Goal: Task Accomplishment & Management: Contribute content

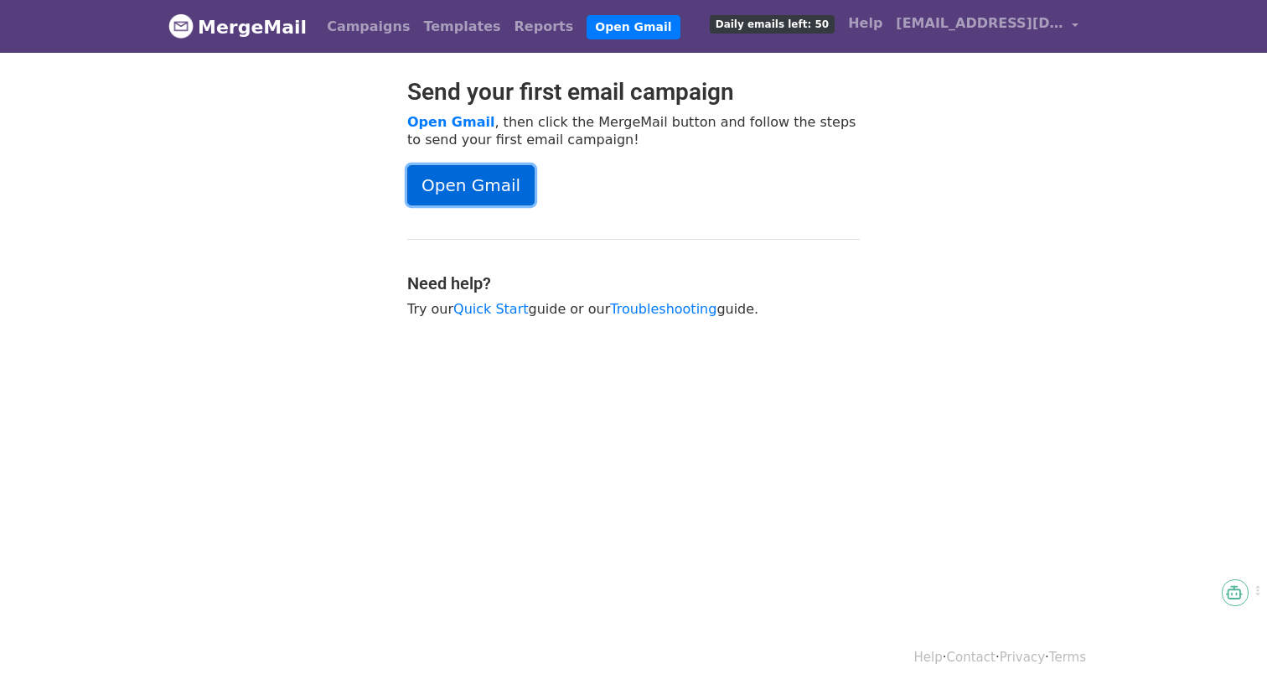
click at [478, 175] on link "Open Gmail" at bounding box center [470, 185] width 127 height 40
click at [498, 169] on link "Open Gmail" at bounding box center [470, 185] width 127 height 40
click at [764, 183] on div "Open Gmail" at bounding box center [633, 185] width 452 height 40
click at [773, 26] on span "Daily emails left: 50" at bounding box center [772, 24] width 125 height 18
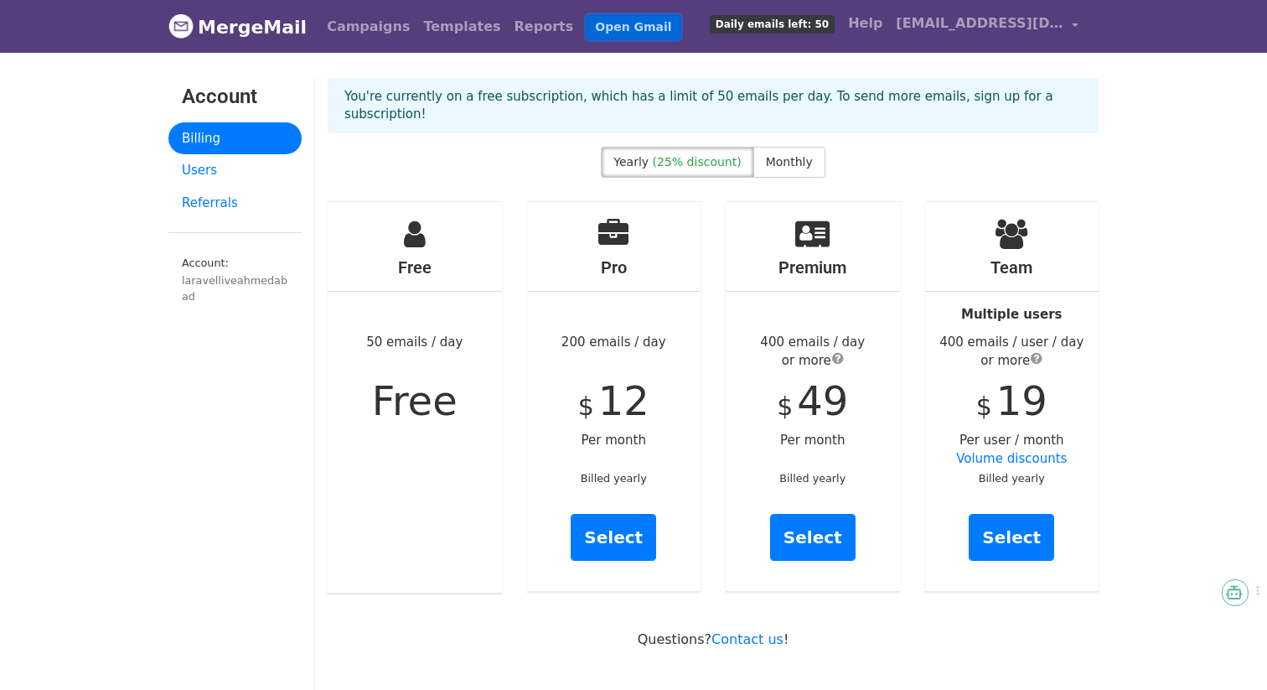
click at [607, 24] on link "Open Gmail" at bounding box center [633, 27] width 93 height 24
click at [366, 26] on link "Campaigns" at bounding box center [368, 27] width 96 height 34
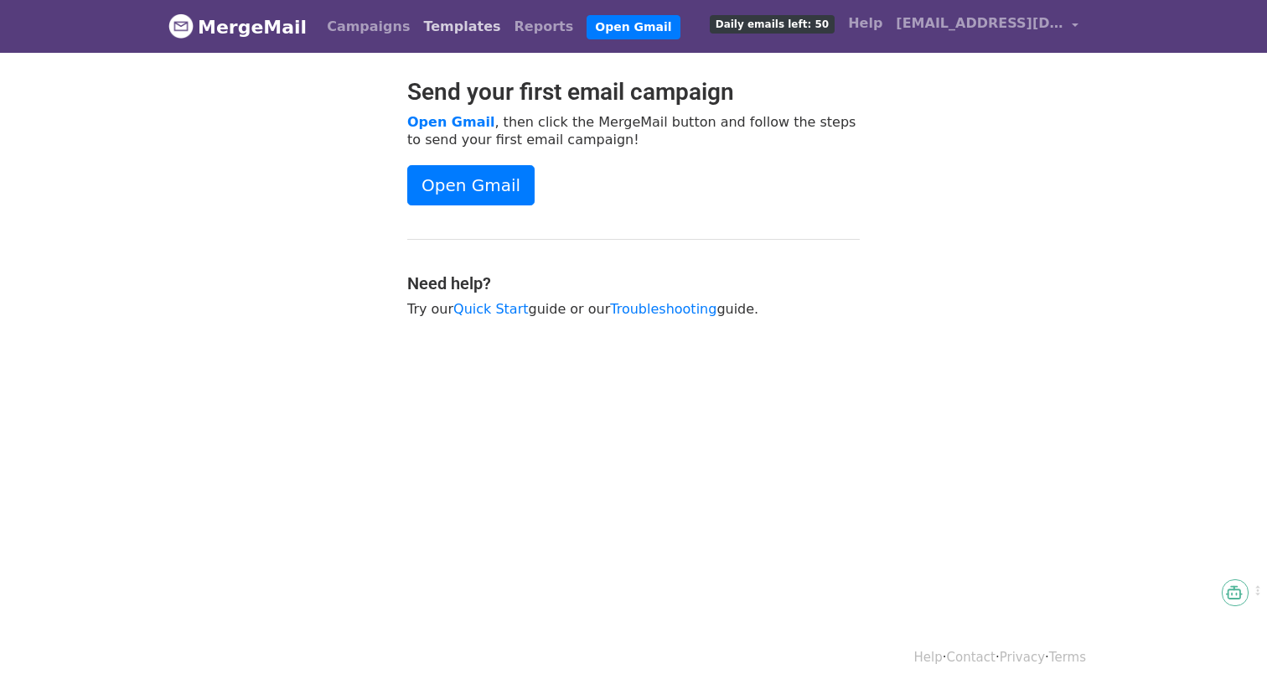
click at [418, 28] on link "Templates" at bounding box center [461, 27] width 90 height 34
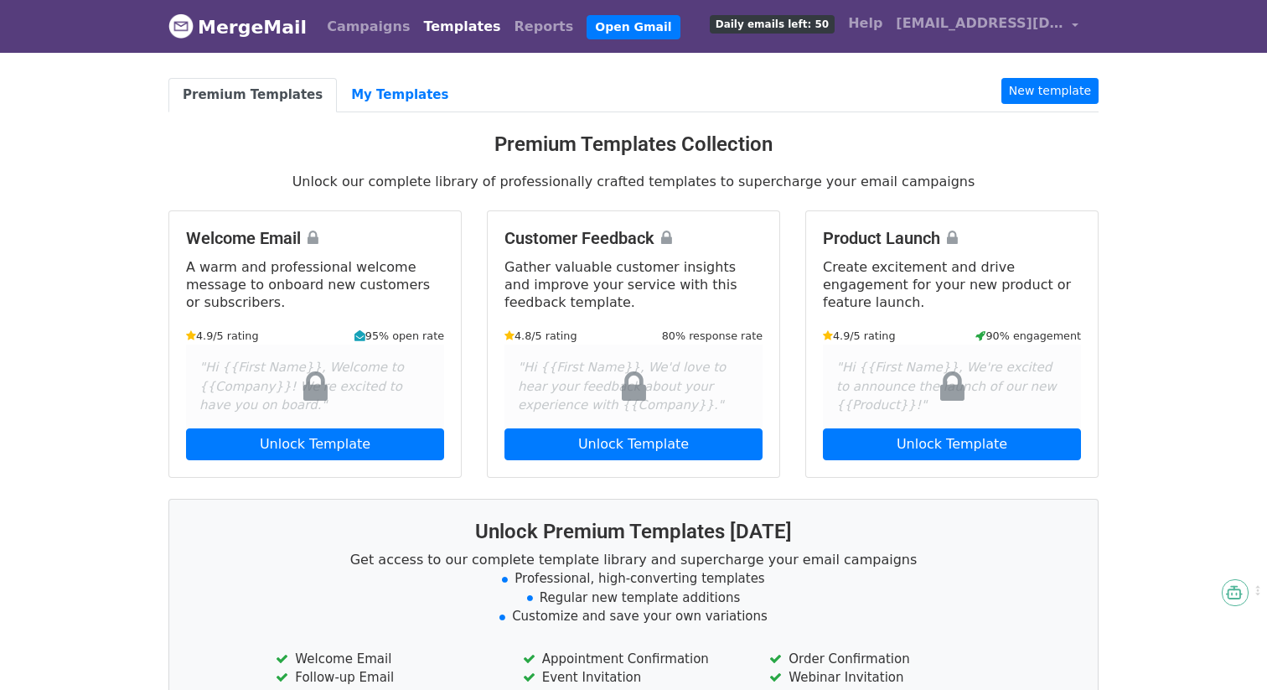
click at [243, 26] on link "MergeMail" at bounding box center [237, 26] width 138 height 35
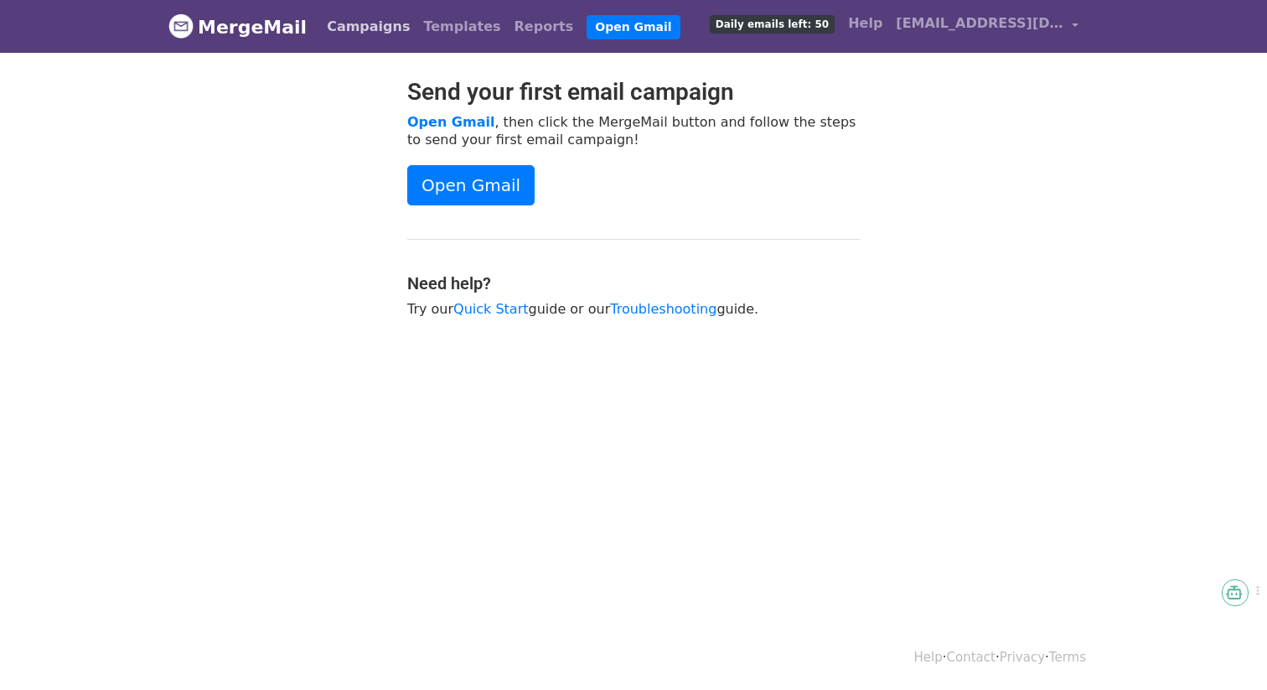
click at [363, 32] on link "Campaigns" at bounding box center [368, 27] width 96 height 34
click at [437, 30] on link "Templates" at bounding box center [461, 27] width 90 height 34
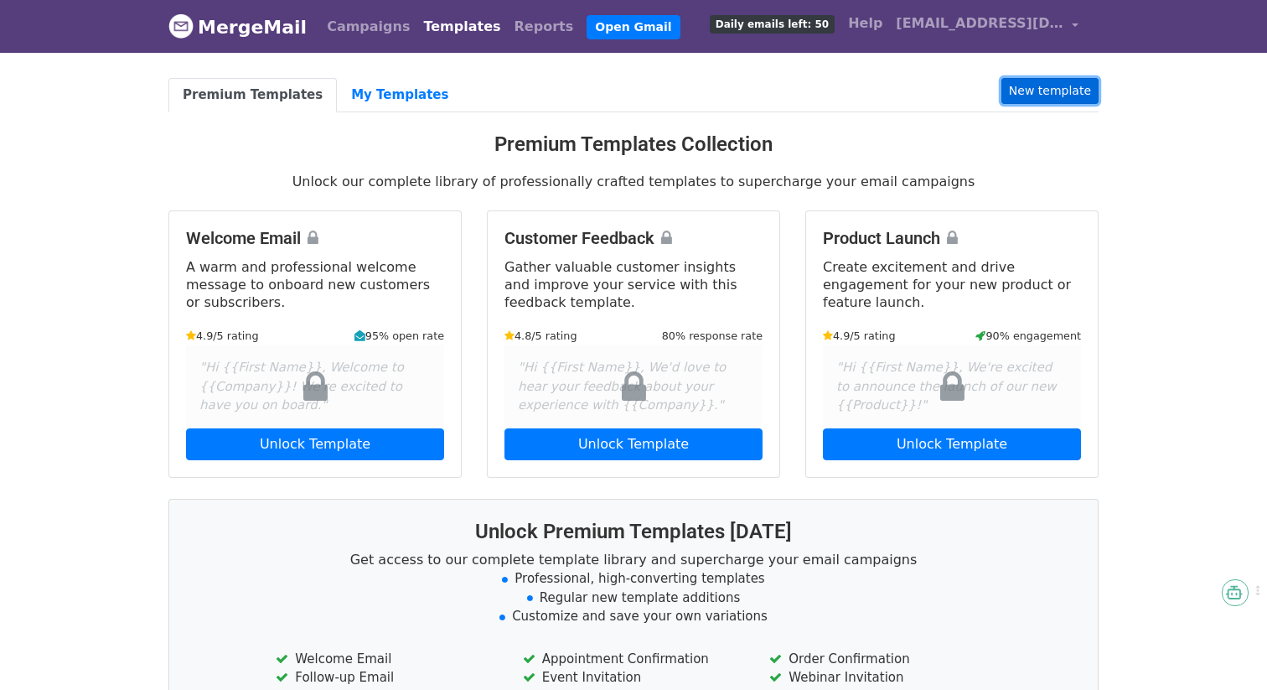
click at [1057, 91] on link "New template" at bounding box center [1049, 91] width 97 height 26
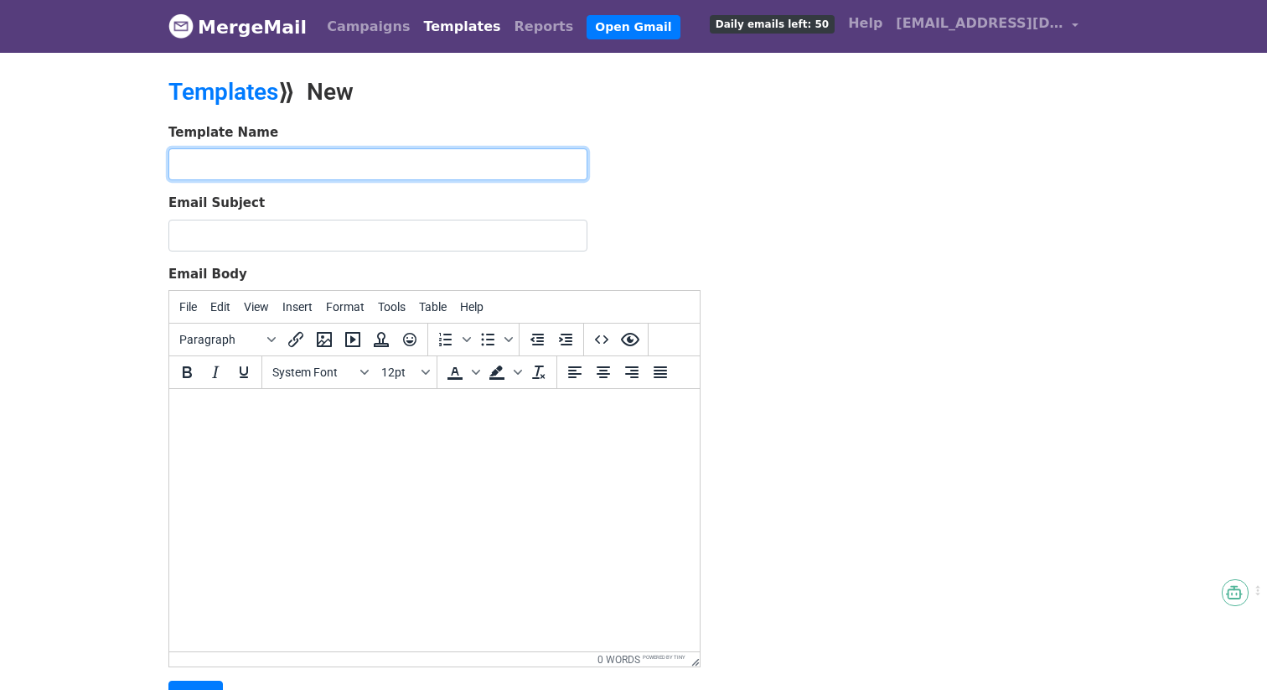
click at [409, 175] on input "text" at bounding box center [377, 164] width 419 height 32
click at [360, 430] on html at bounding box center [434, 411] width 530 height 45
paste body
click at [389, 442] on html at bounding box center [434, 416] width 530 height 54
click at [308, 442] on html at bounding box center [434, 416] width 530 height 54
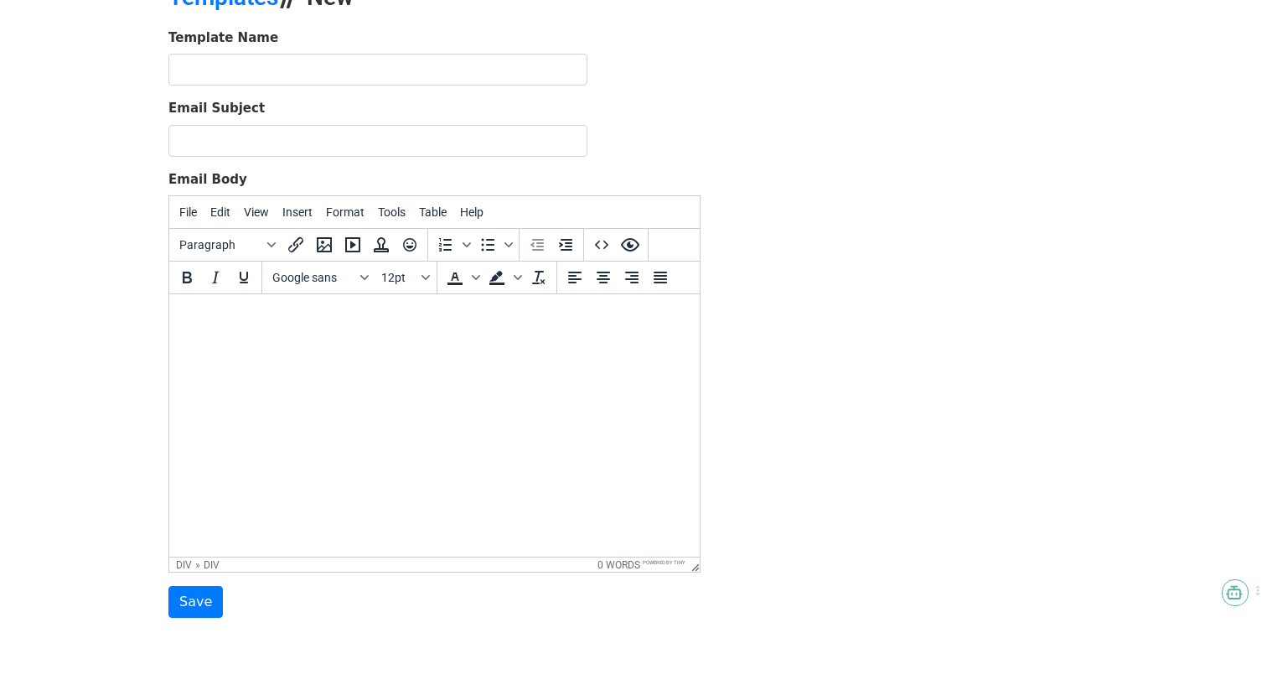
scroll to position [158, 0]
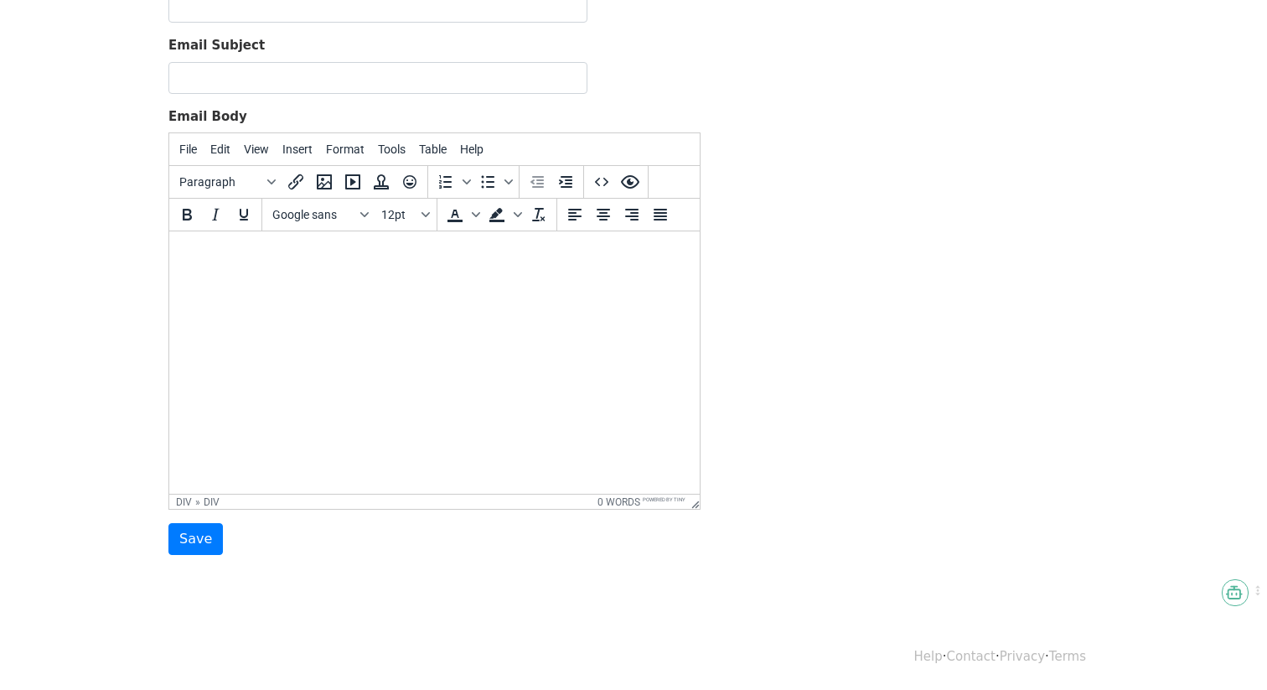
click at [283, 285] on html at bounding box center [434, 258] width 530 height 54
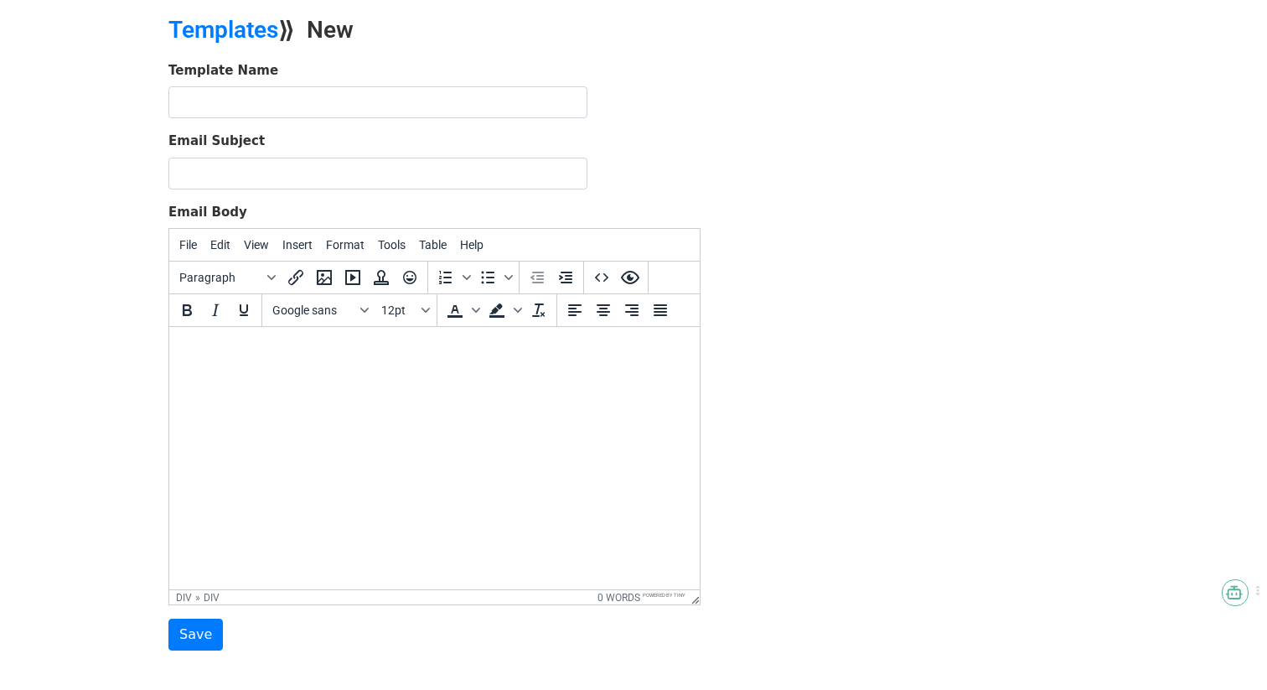
scroll to position [0, 0]
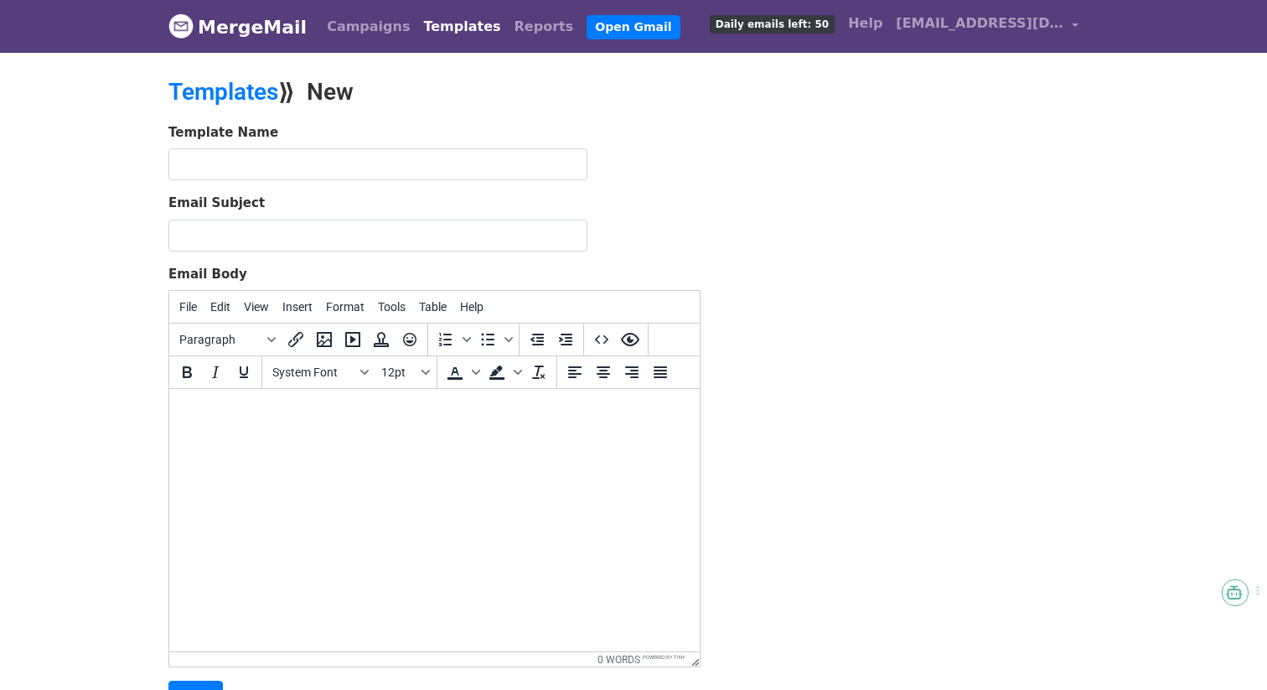
click at [318, 426] on html at bounding box center [434, 411] width 530 height 45
click at [308, 237] on input "Email Subject" at bounding box center [377, 236] width 419 height 32
click at [231, 410] on body at bounding box center [435, 411] width 504 height 18
click at [597, 339] on icon "Source code" at bounding box center [601, 339] width 13 height 8
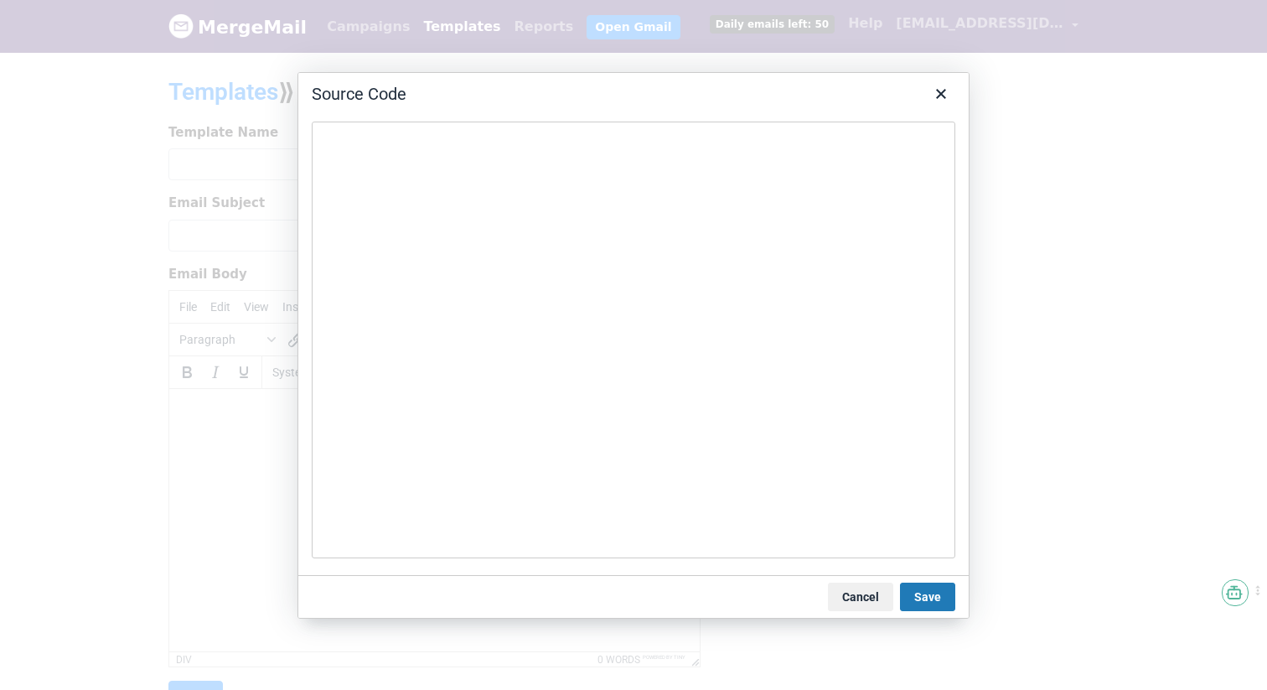
click at [460, 242] on textarea at bounding box center [633, 339] width 643 height 437
type textarea "<!DOCTYPE html> <html lang="en" xmlns:v="urn:schemas-microsoft-com:vml" xmlns:o…"
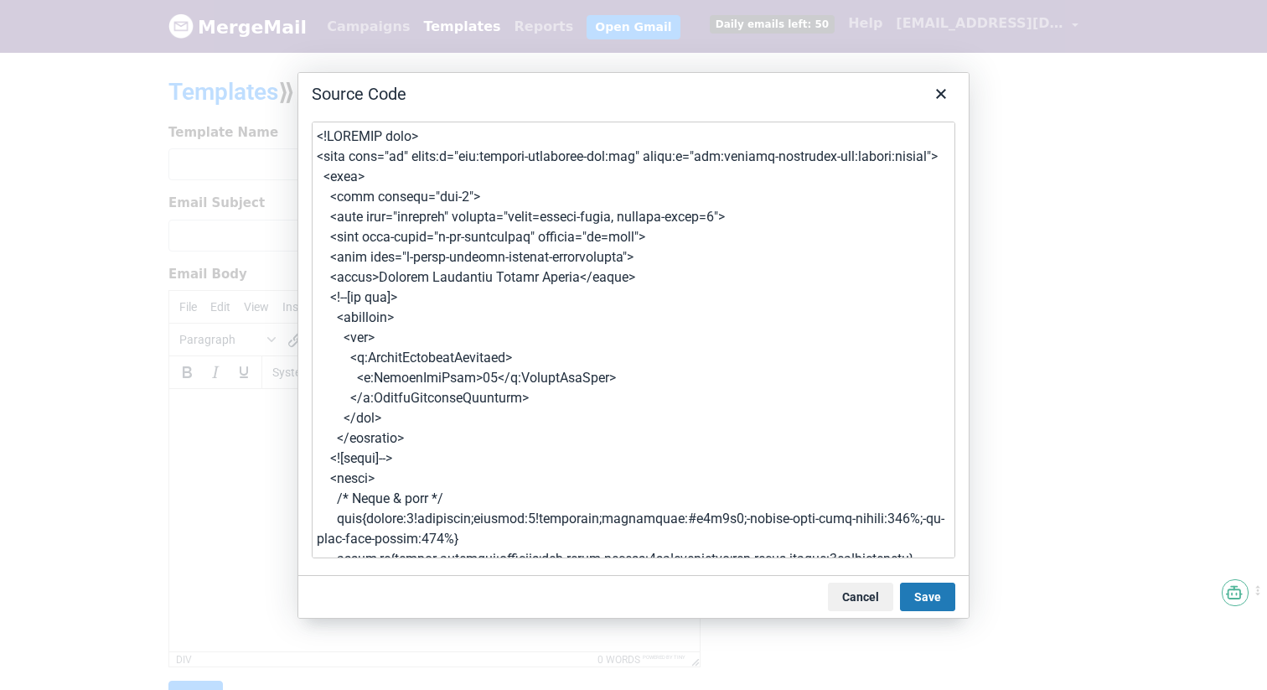
scroll to position [2865, 0]
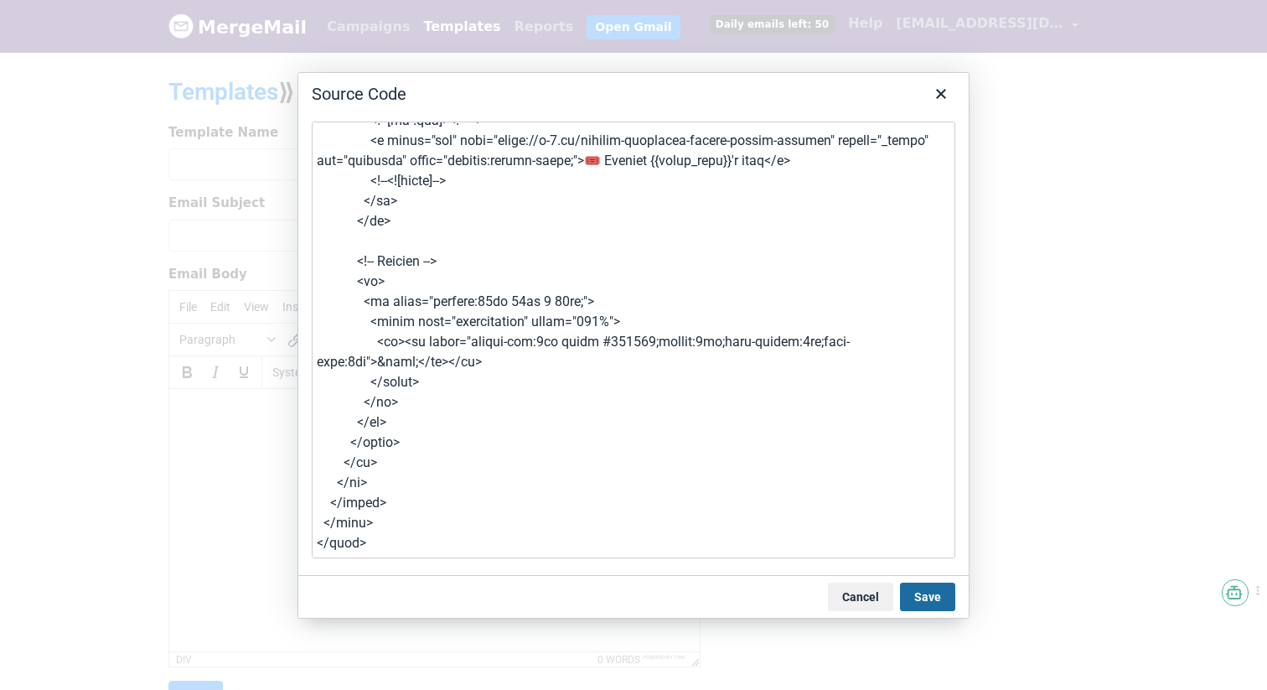
click at [941, 606] on button "Save" at bounding box center [927, 596] width 55 height 28
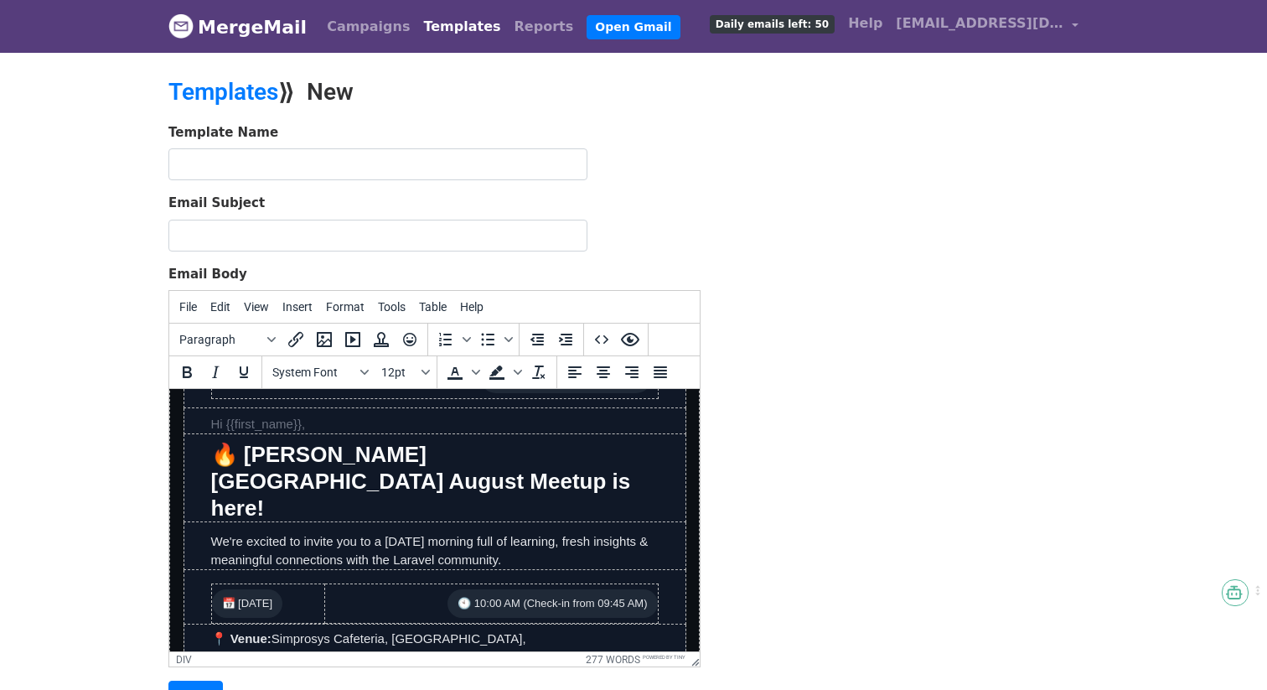
scroll to position [0, 0]
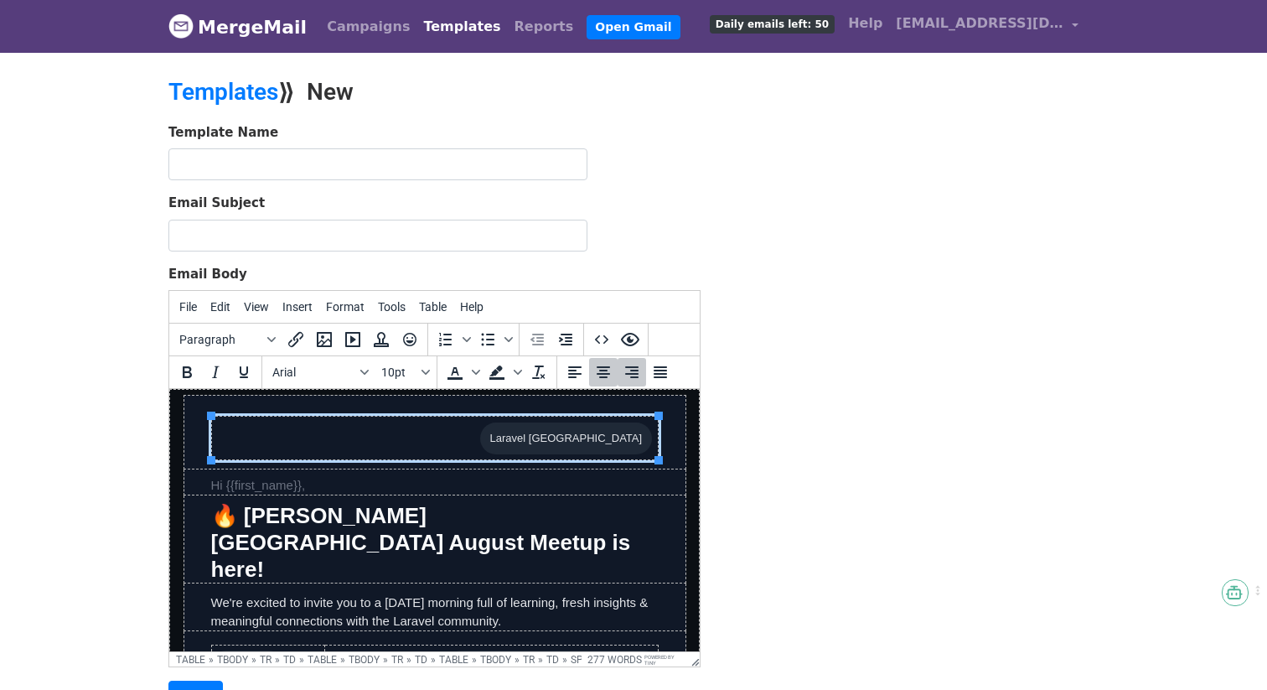
click at [406, 451] on td "Laravel Ahmedabad" at bounding box center [434, 438] width 447 height 44
click at [777, 396] on div "Template Name Email Subject Email Body File Edit View Insert Format Tools Table…" at bounding box center [633, 418] width 955 height 590
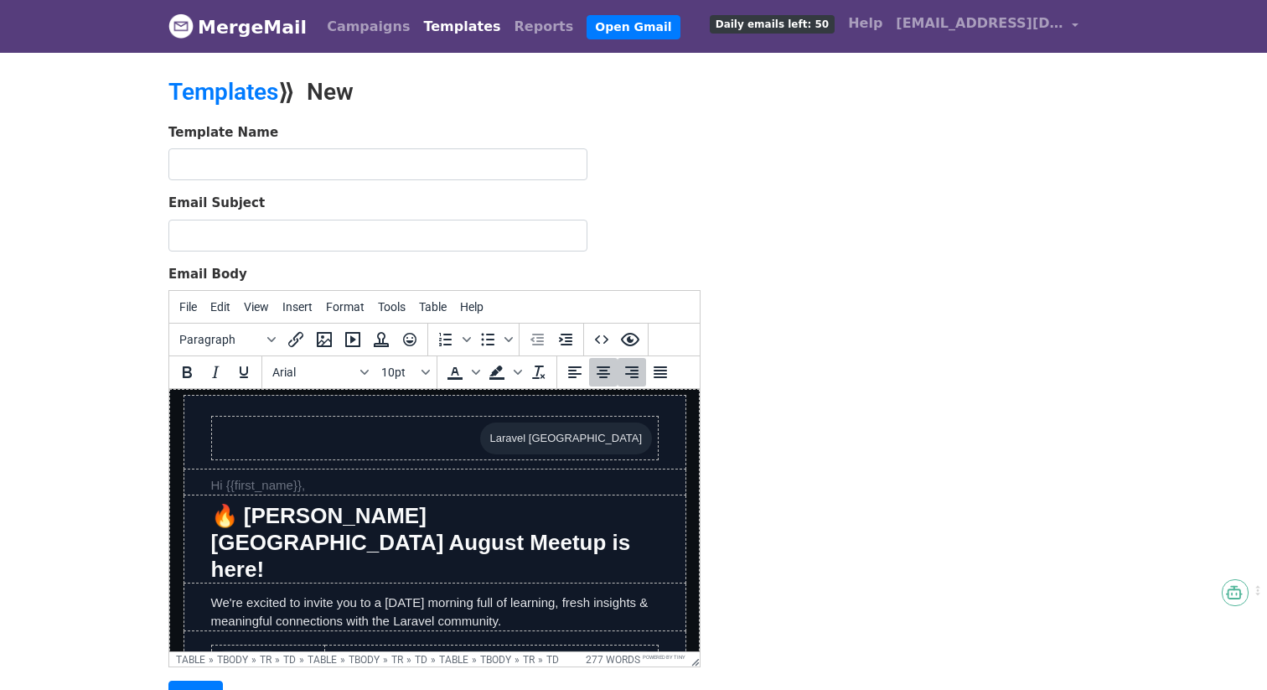
click at [465, 430] on td "Laravel Ahmedabad" at bounding box center [434, 438] width 447 height 44
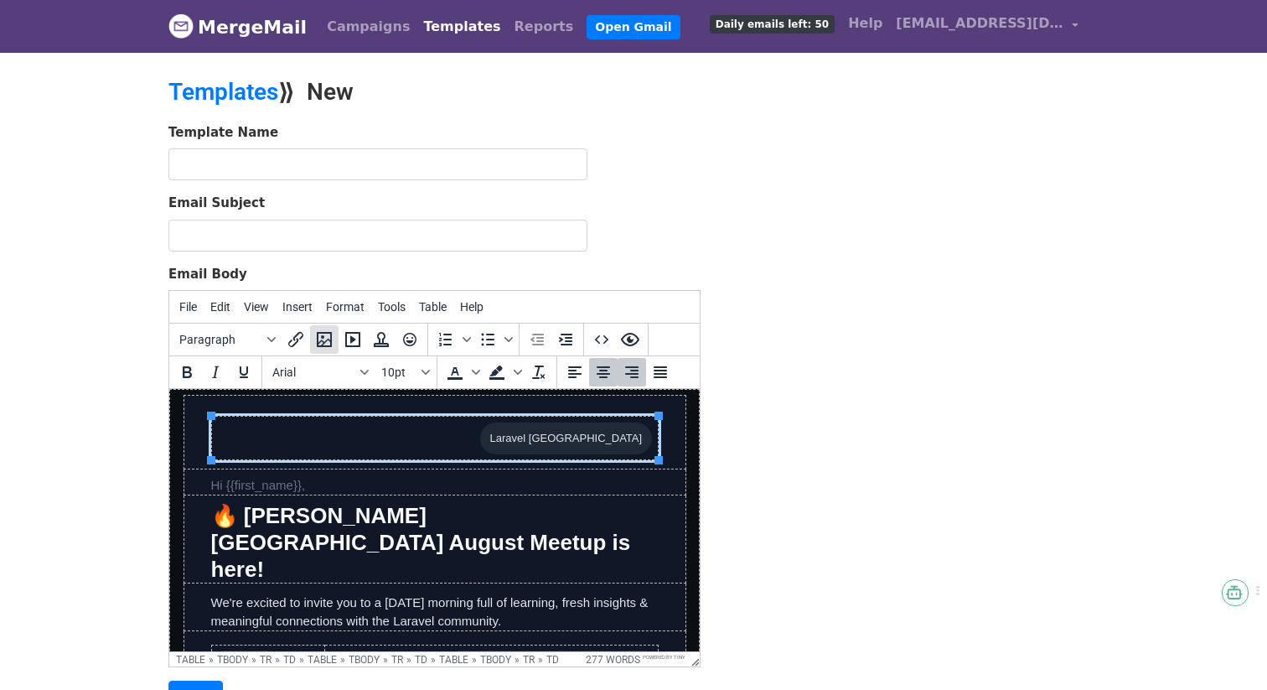
click at [318, 333] on icon "Insert/edit image" at bounding box center [324, 339] width 20 height 20
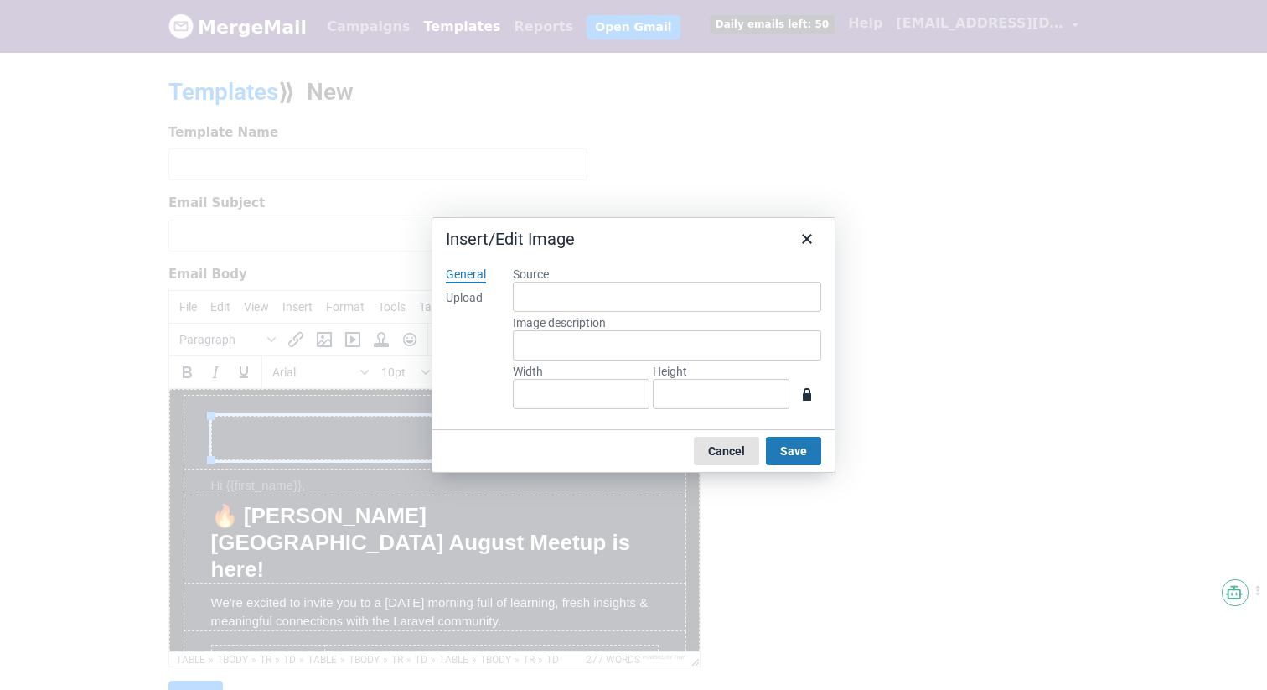
click at [730, 459] on button "Cancel" at bounding box center [726, 451] width 65 height 28
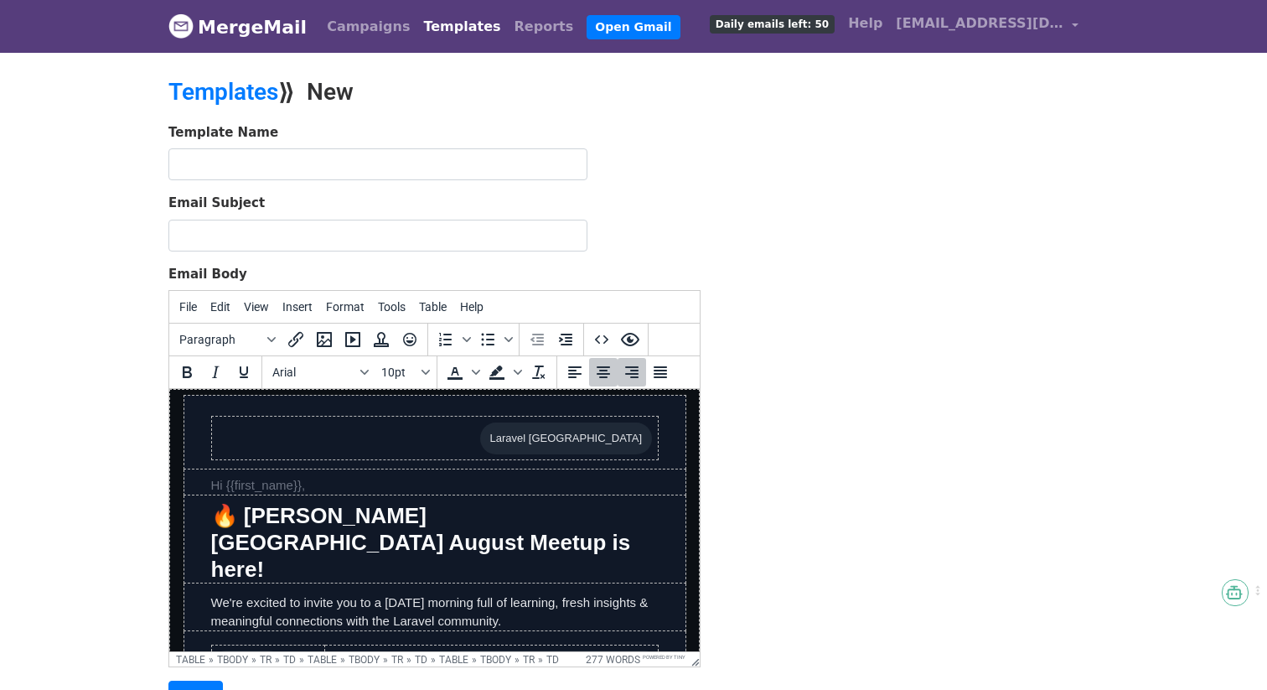
click at [804, 441] on div "Template Name Email Subject Email Body File Edit View Insert Format Tools Table…" at bounding box center [633, 418] width 955 height 590
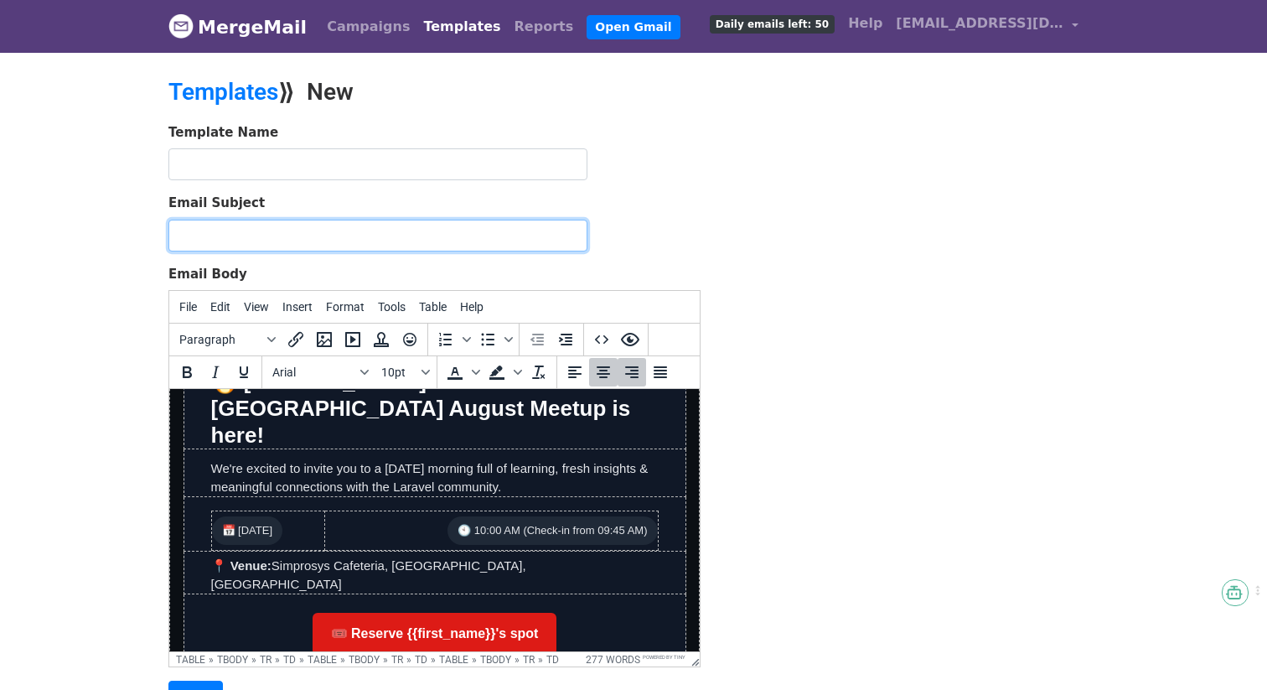
click at [261, 231] on input "Email Subject" at bounding box center [377, 236] width 419 height 32
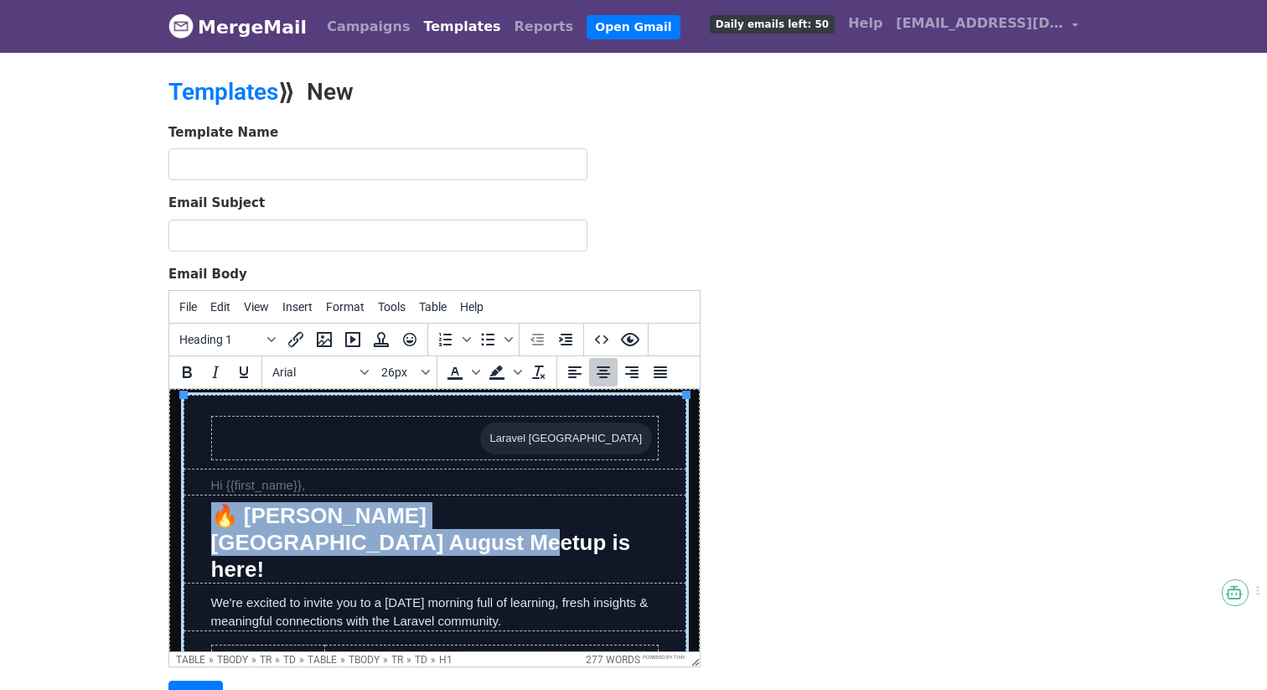
drag, startPoint x: 214, startPoint y: 520, endPoint x: 287, endPoint y: 532, distance: 74.7
click at [287, 532] on h1 "🔥 [PERSON_NAME][GEOGRAPHIC_DATA] August Meetup is here!" at bounding box center [434, 542] width 447 height 80
copy h1 "🔥 [PERSON_NAME][GEOGRAPHIC_DATA] August Meetup is here!"
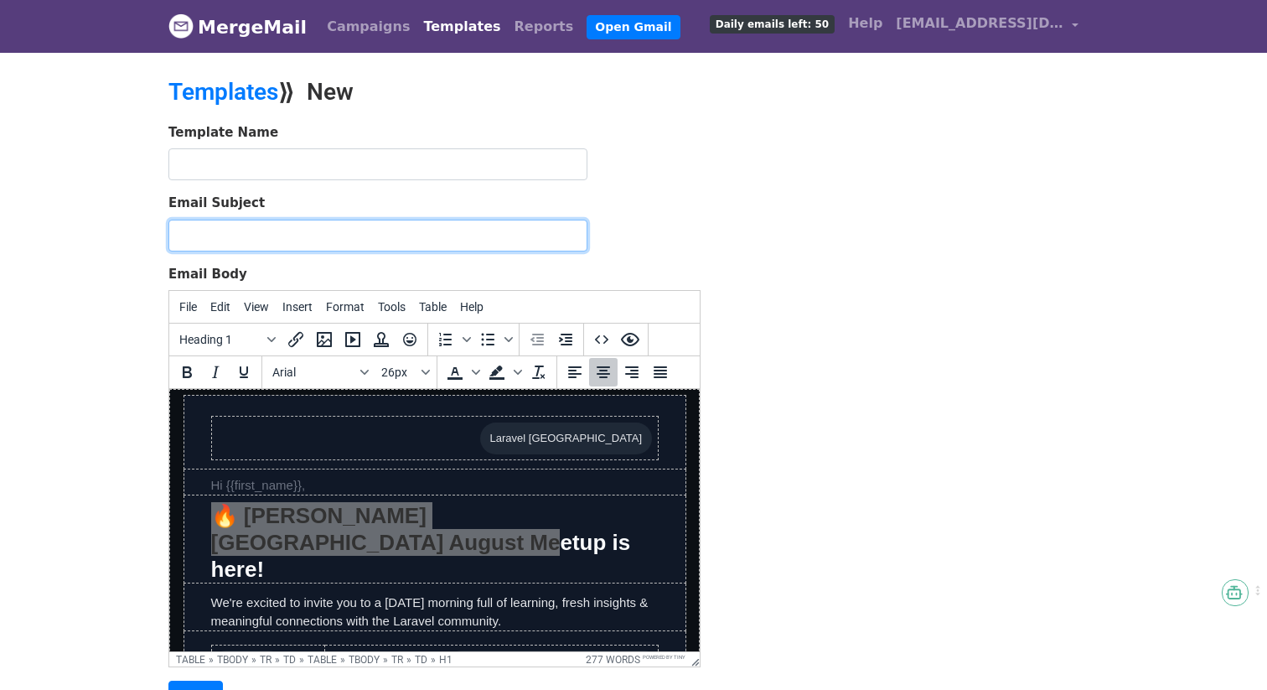
click at [292, 243] on input "Email Subject" at bounding box center [377, 236] width 419 height 32
type input "🔥 [PERSON_NAME][GEOGRAPHIC_DATA] August Meetup is here!"
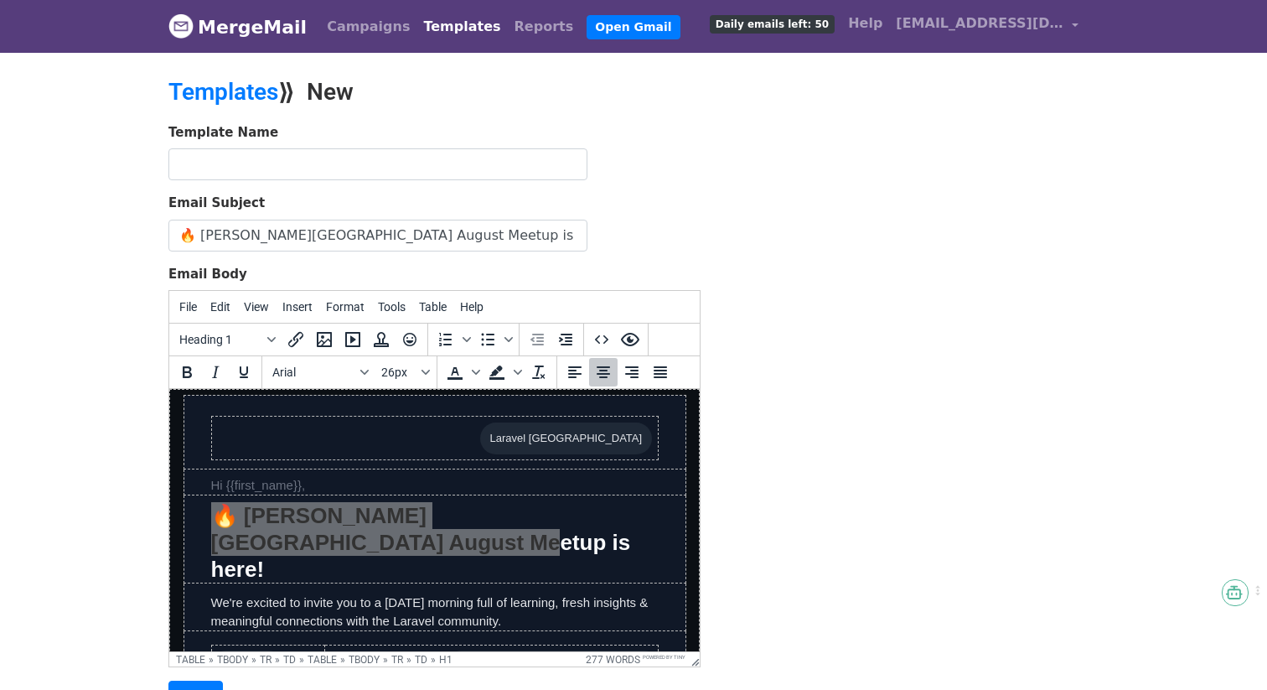
click at [130, 323] on body "MergeMail Campaigns Templates Reports Open Gmail Daily emails left: 50 Help lar…" at bounding box center [633, 389] width 1267 height 779
click at [226, 156] on input "text" at bounding box center [377, 164] width 419 height 32
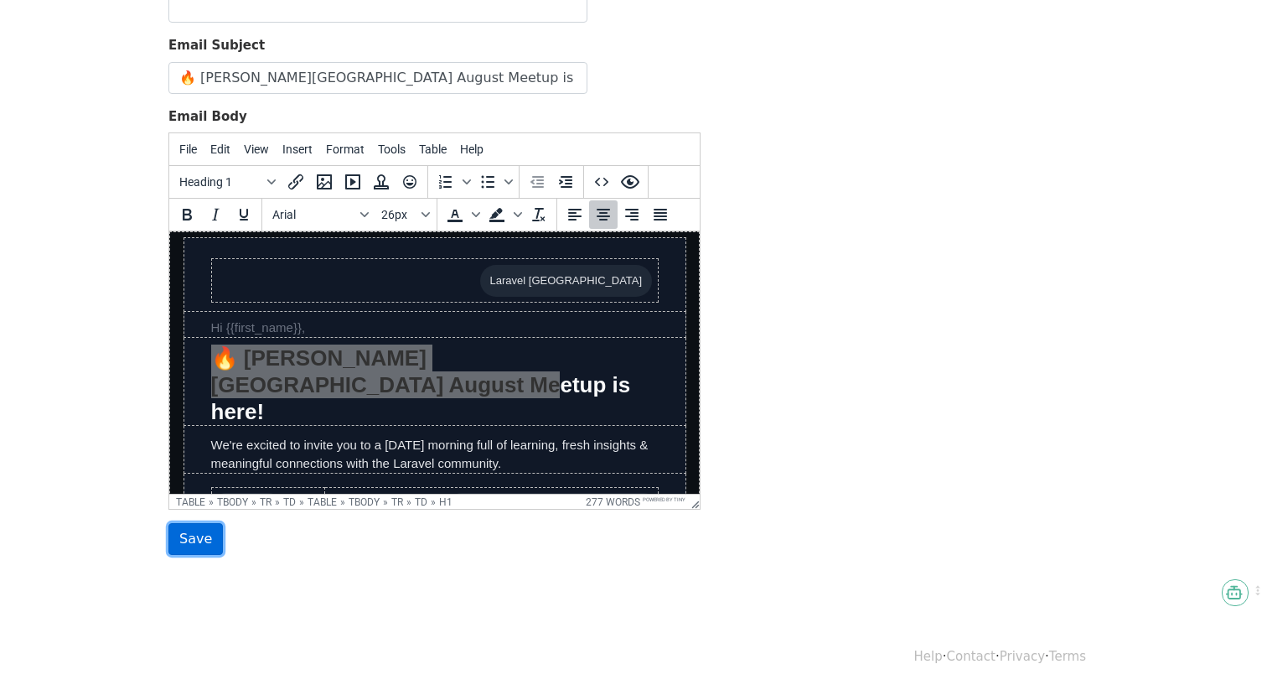
click at [183, 529] on input "Save" at bounding box center [195, 539] width 54 height 32
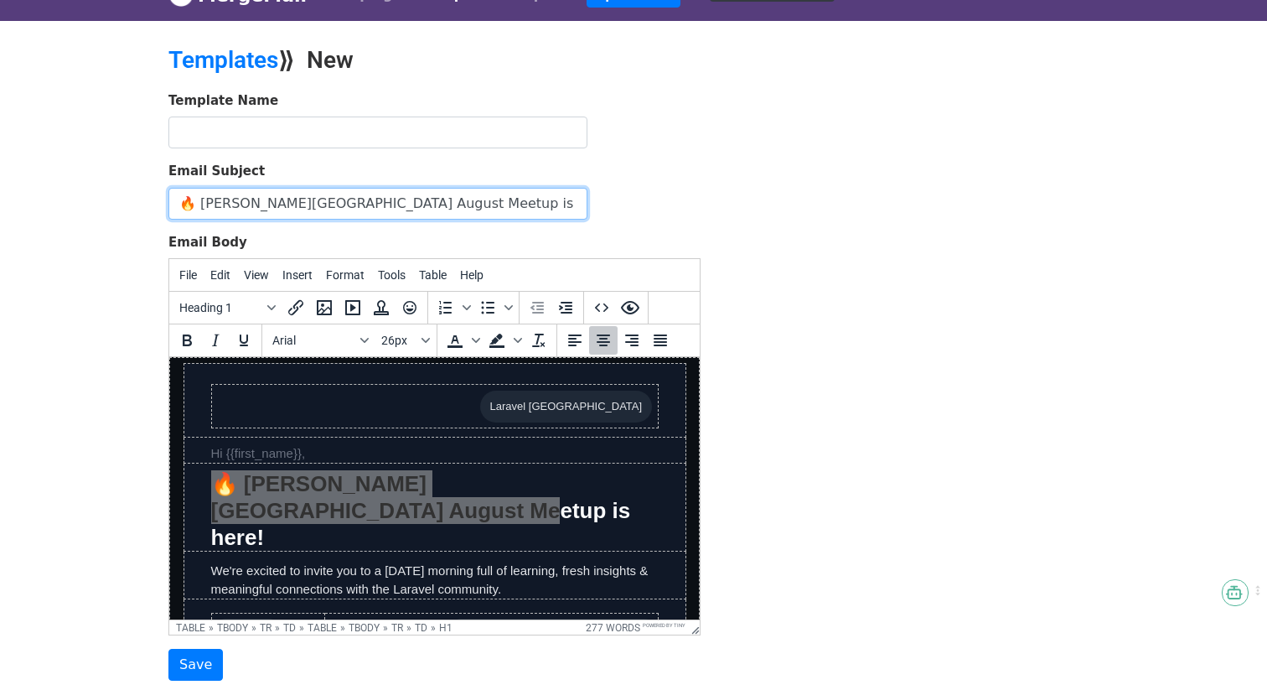
drag, startPoint x: 195, startPoint y: 204, endPoint x: 418, endPoint y: 204, distance: 222.9
click at [418, 204] on input "🔥 [PERSON_NAME][GEOGRAPHIC_DATA] August Meetup is here!" at bounding box center [377, 204] width 419 height 32
click at [397, 155] on form "Template Name Email Subject 🔥 Laravel Ahmedabad August Meetup is here! Email Bo…" at bounding box center [434, 386] width 532 height 590
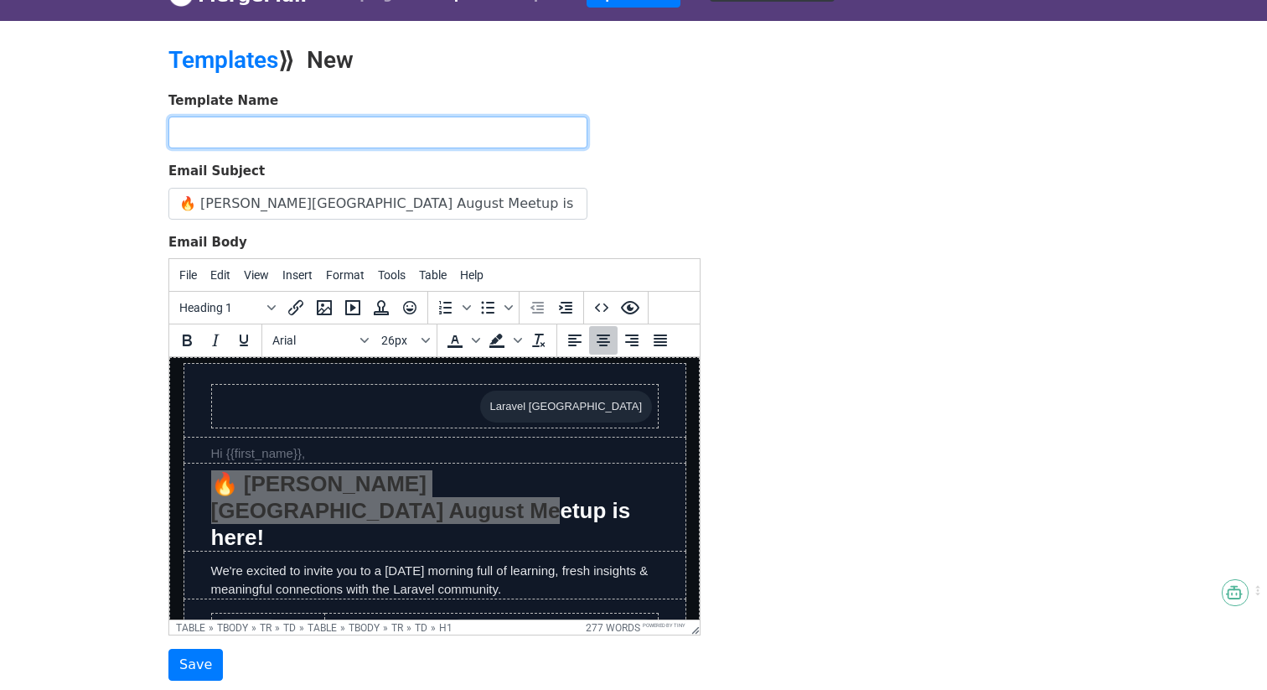
click at [380, 141] on input "text" at bounding box center [377, 132] width 419 height 32
paste input "Laravel Ahmedabad August Meetup i"
type input "Laravel [GEOGRAPHIC_DATA] August Meetup"
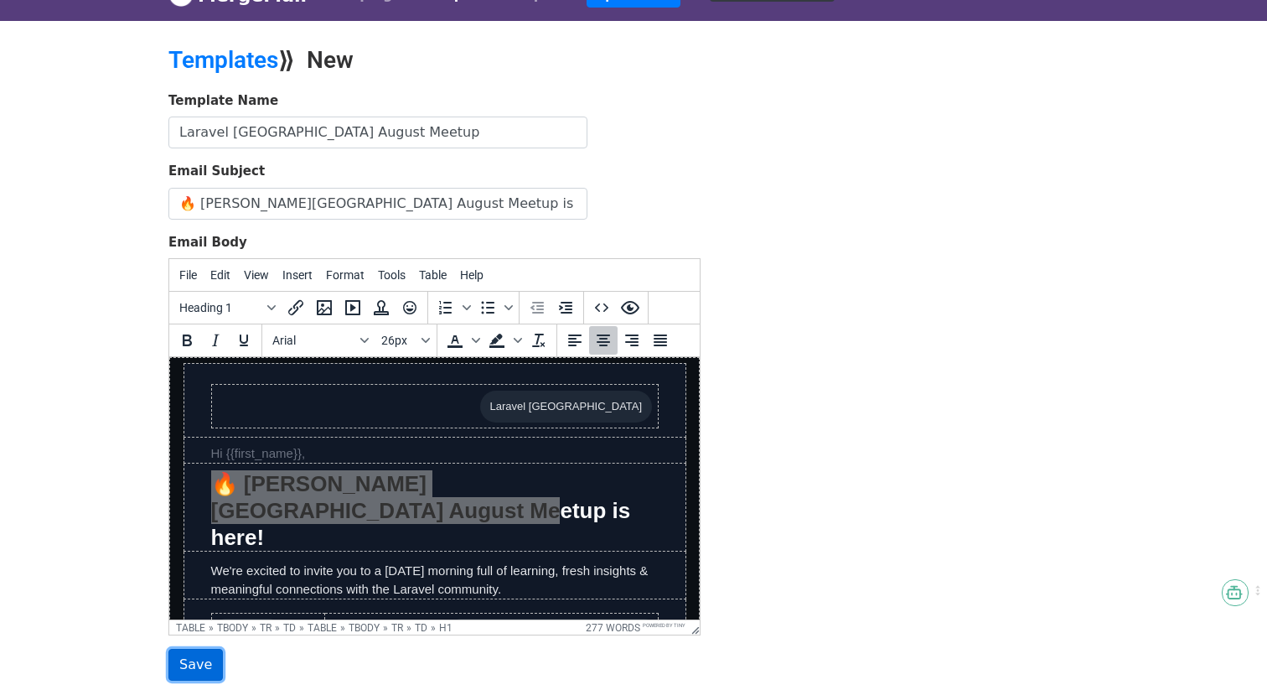
click at [194, 669] on input "Save" at bounding box center [195, 665] width 54 height 32
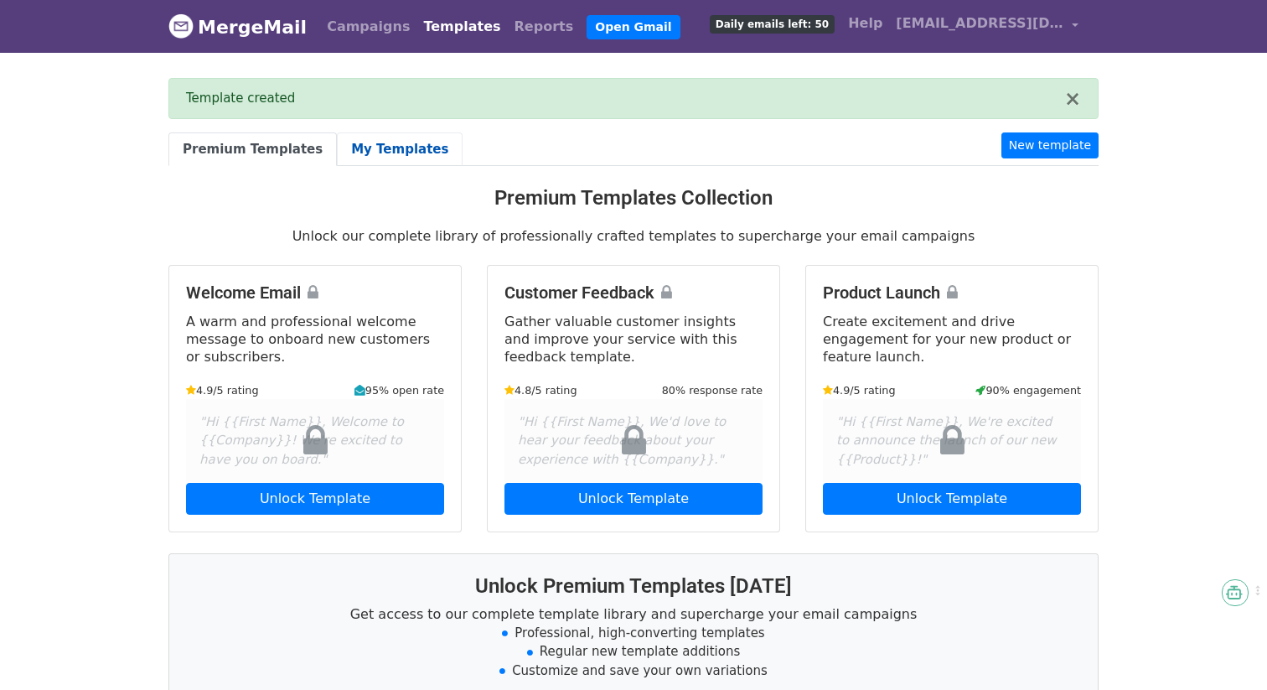
click at [356, 141] on link "My Templates" at bounding box center [400, 149] width 126 height 34
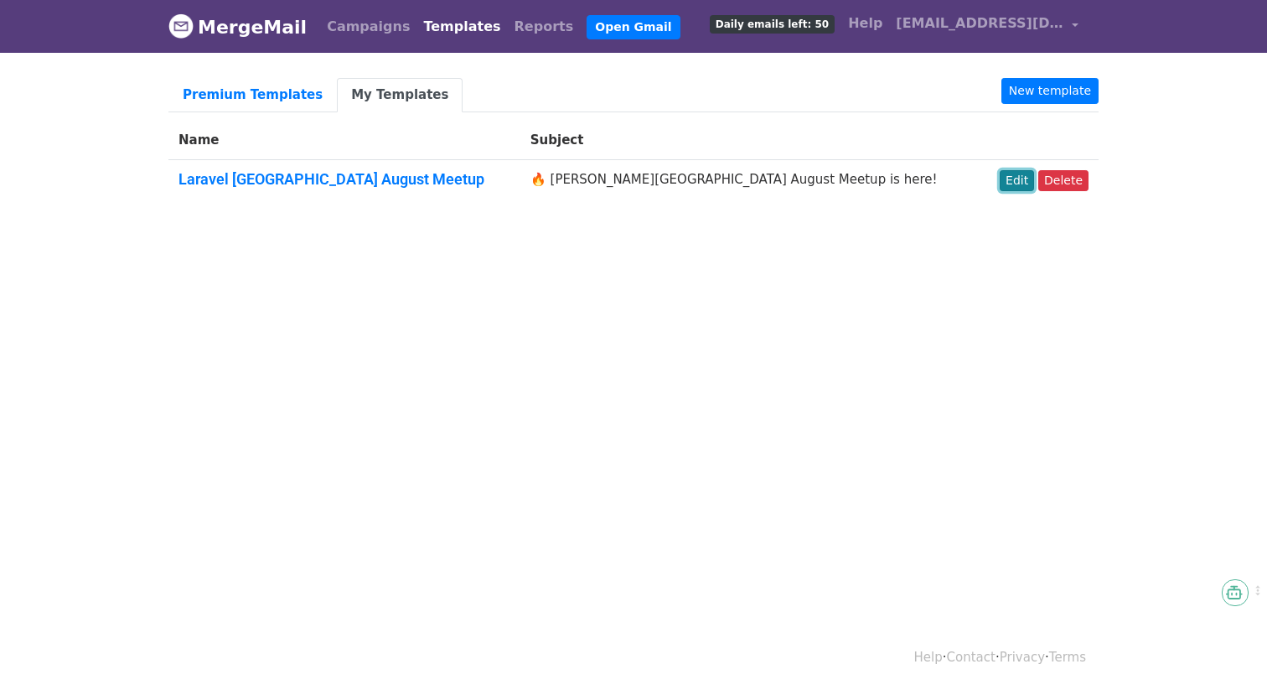
click at [1013, 178] on link "Edit" at bounding box center [1017, 180] width 34 height 21
